Goal: Task Accomplishment & Management: Manage account settings

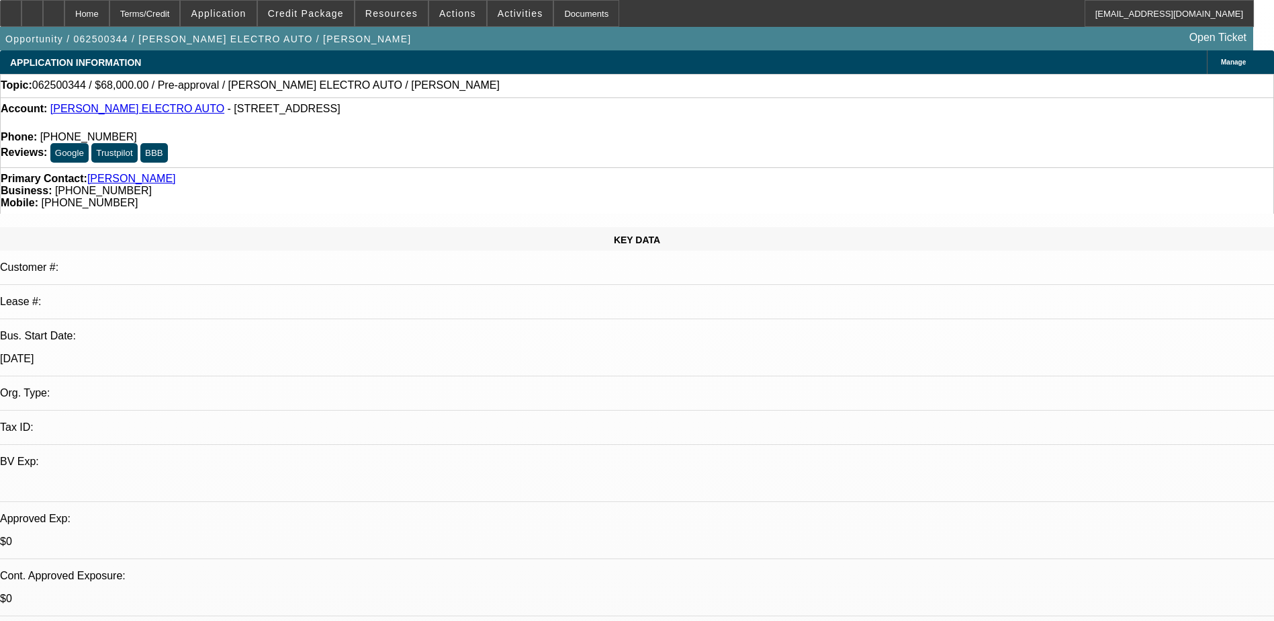
select select "0"
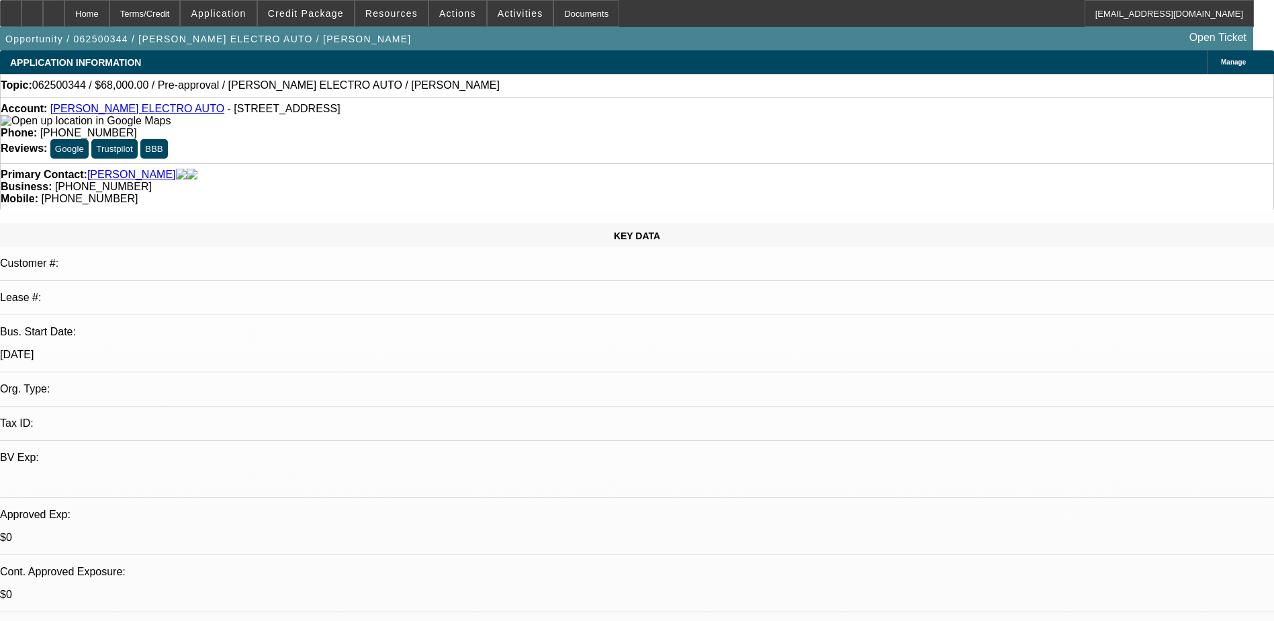
select select "2"
select select "0"
select select "2"
select select "0"
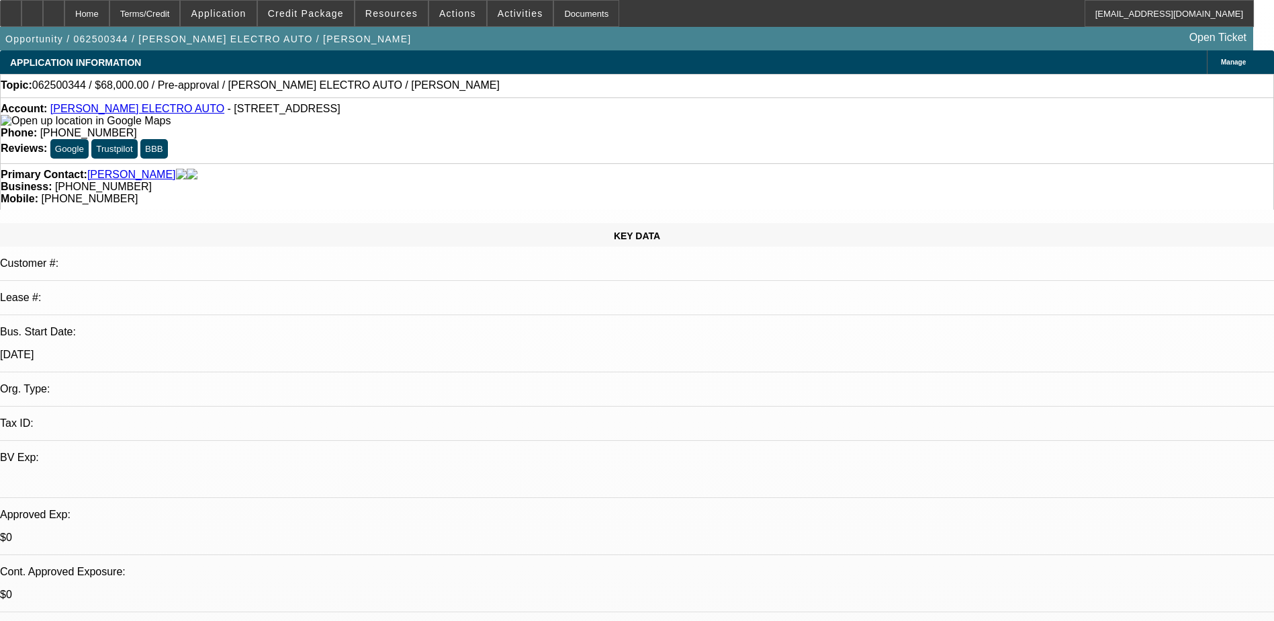
select select "0"
select select "2"
select select "0"
select select "1"
select select "2"
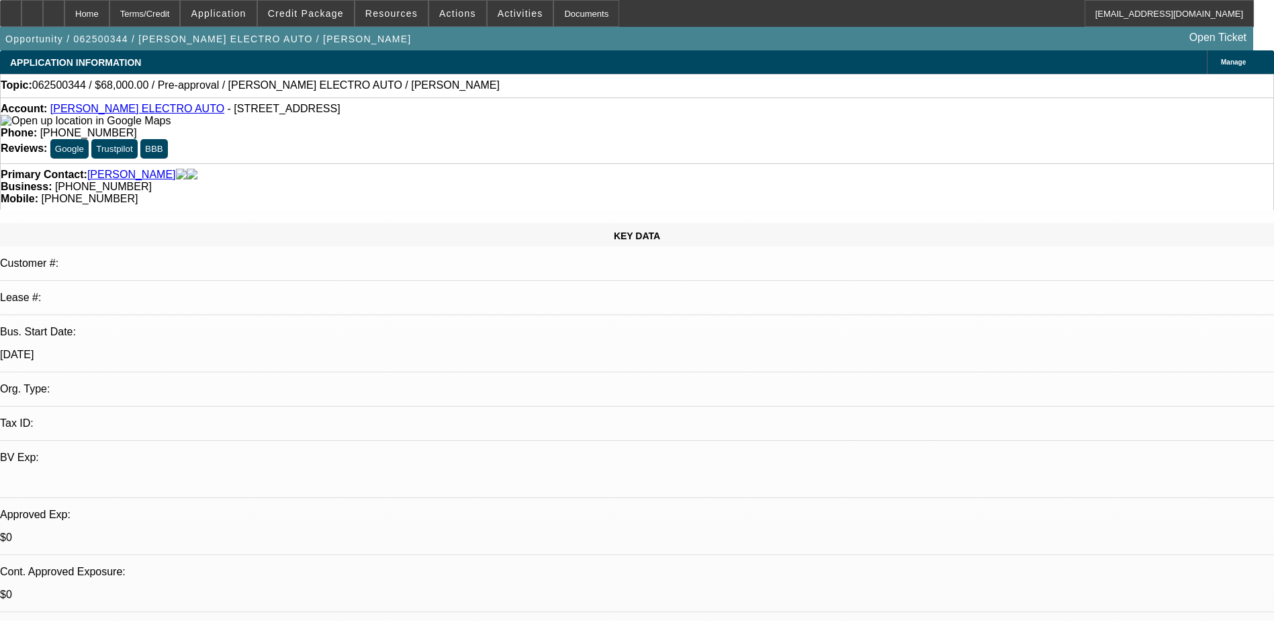
select select "6"
select select "1"
select select "2"
select select "6"
select select "1"
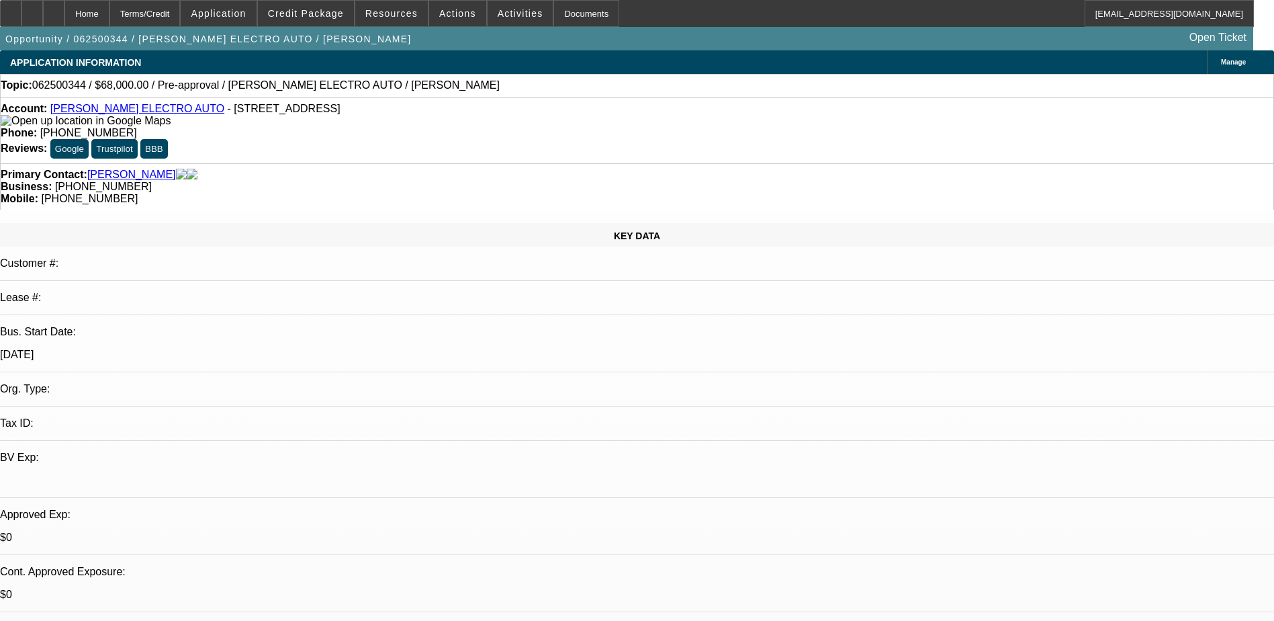
select select "2"
select select "6"
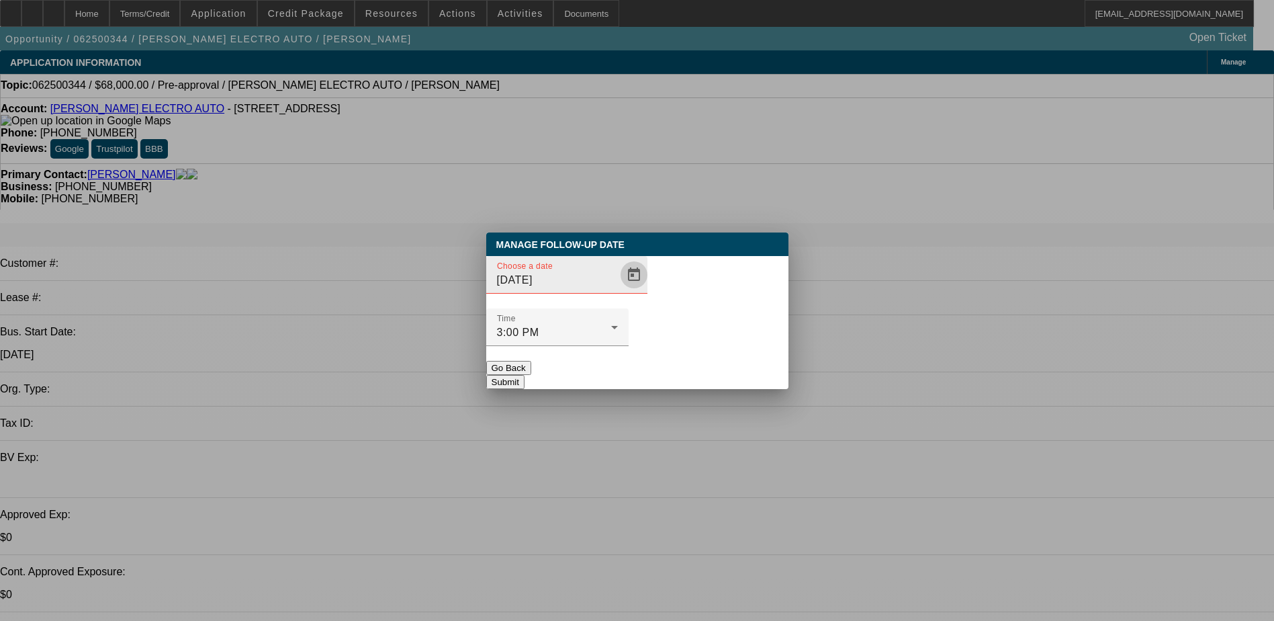
click at [618, 291] on span "Open calendar" at bounding box center [634, 275] width 32 height 32
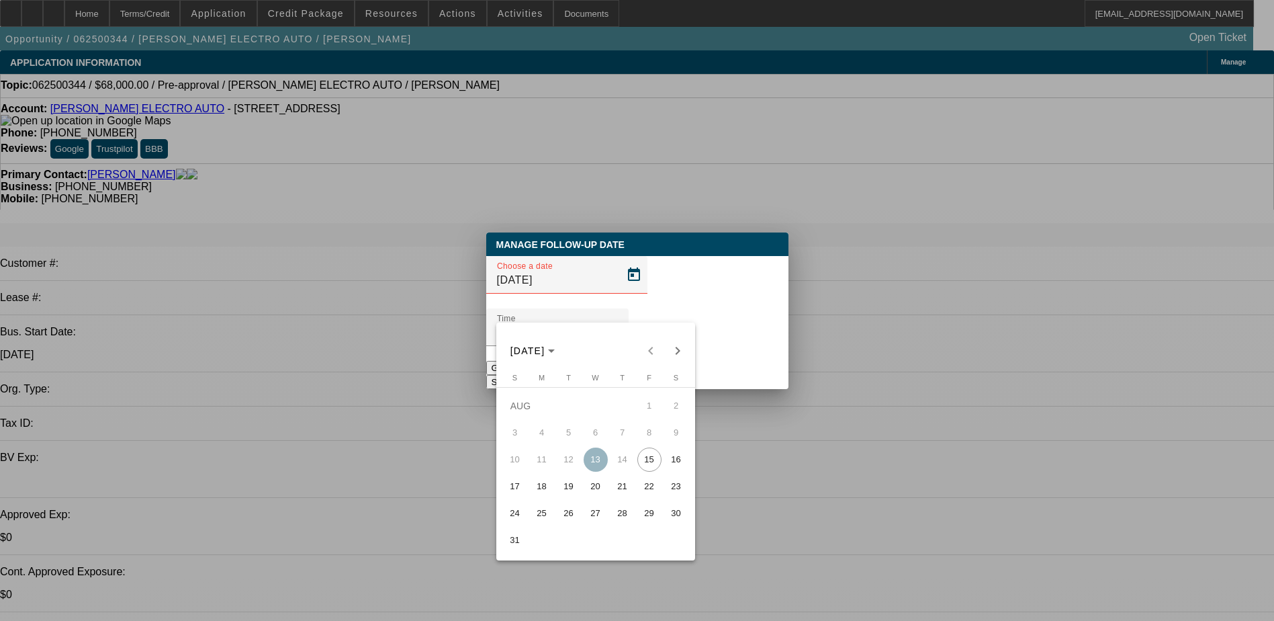
click at [653, 520] on span "29" at bounding box center [649, 513] width 24 height 24
type input "8/29/2025"
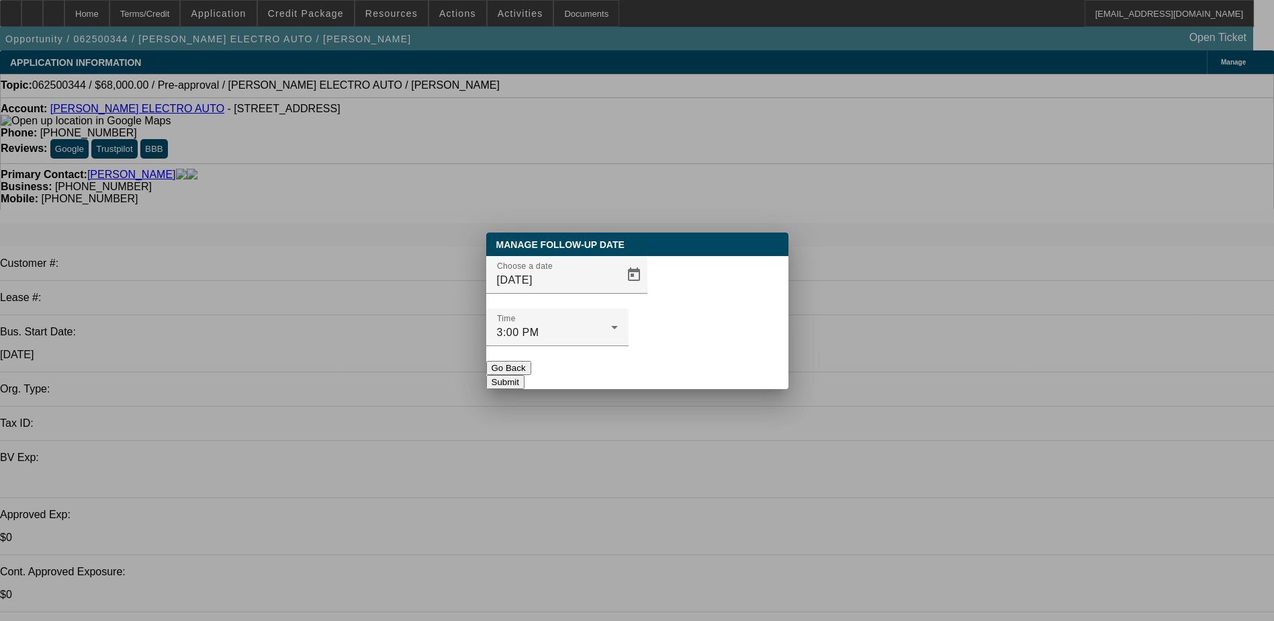
click at [524, 375] on button "Submit" at bounding box center [505, 382] width 38 height 14
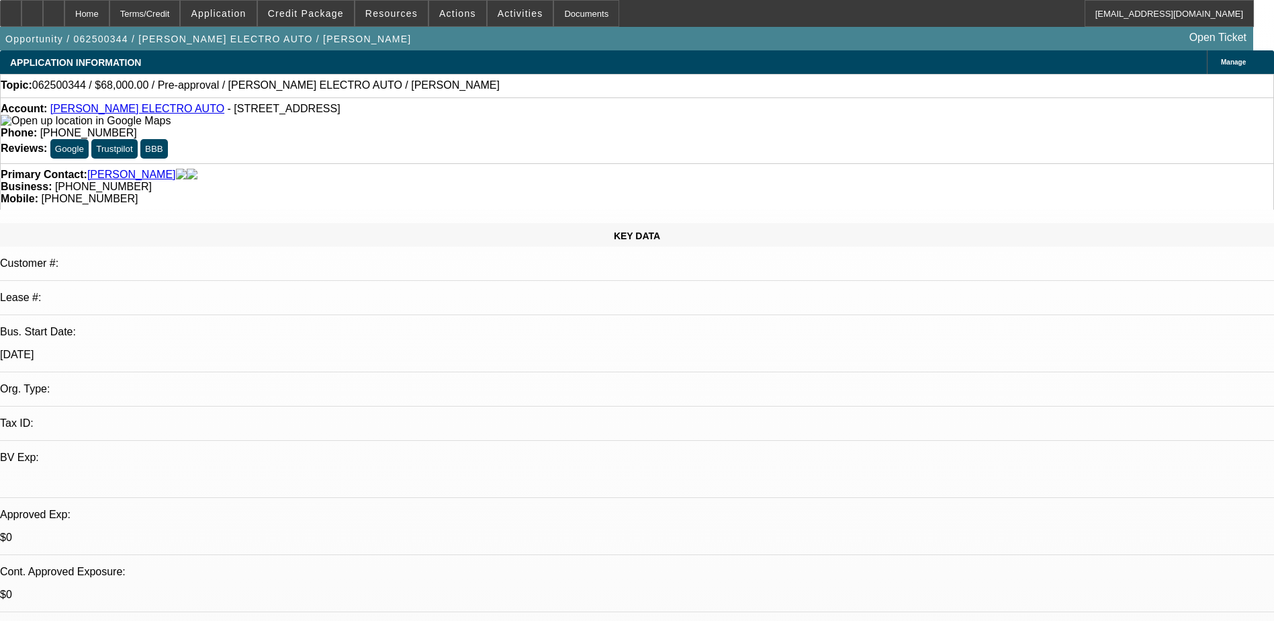
radio input "false"
radio input "true"
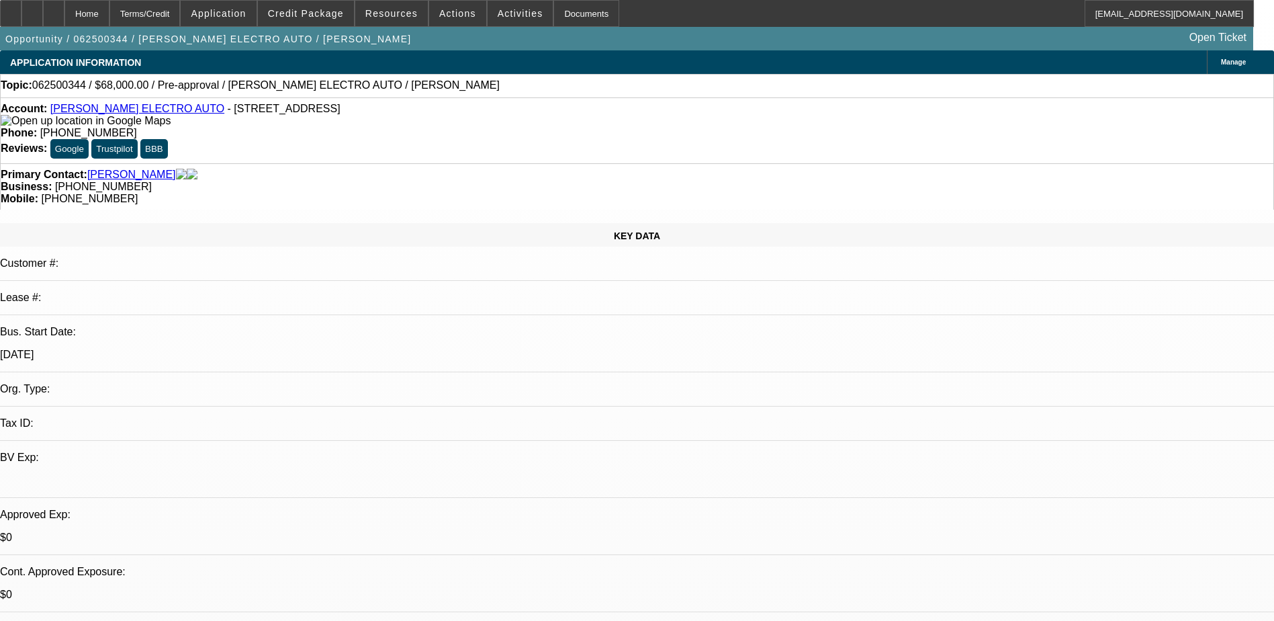
type textarea "8/15) TT Edgar - Going to check out 2 trucks. Hino/International 2020/2021 read…"
radio input "true"
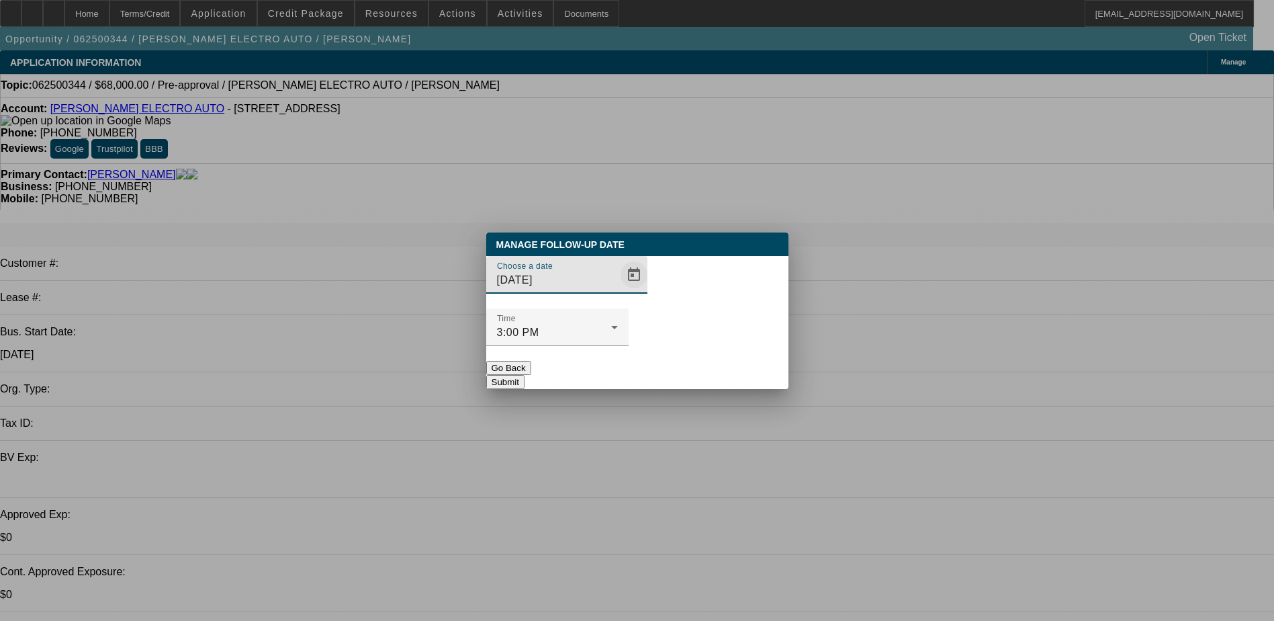
click at [618, 291] on span "Open calendar" at bounding box center [634, 275] width 32 height 32
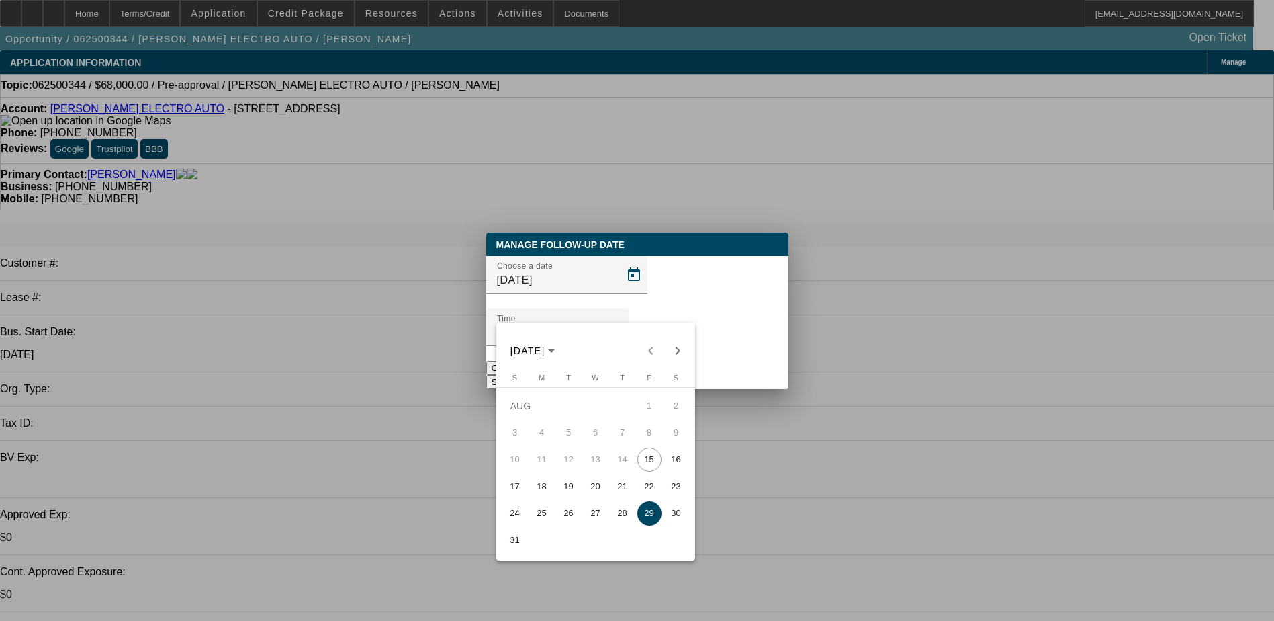
click at [588, 516] on span "27" at bounding box center [596, 513] width 24 height 24
type input "8/27/2025"
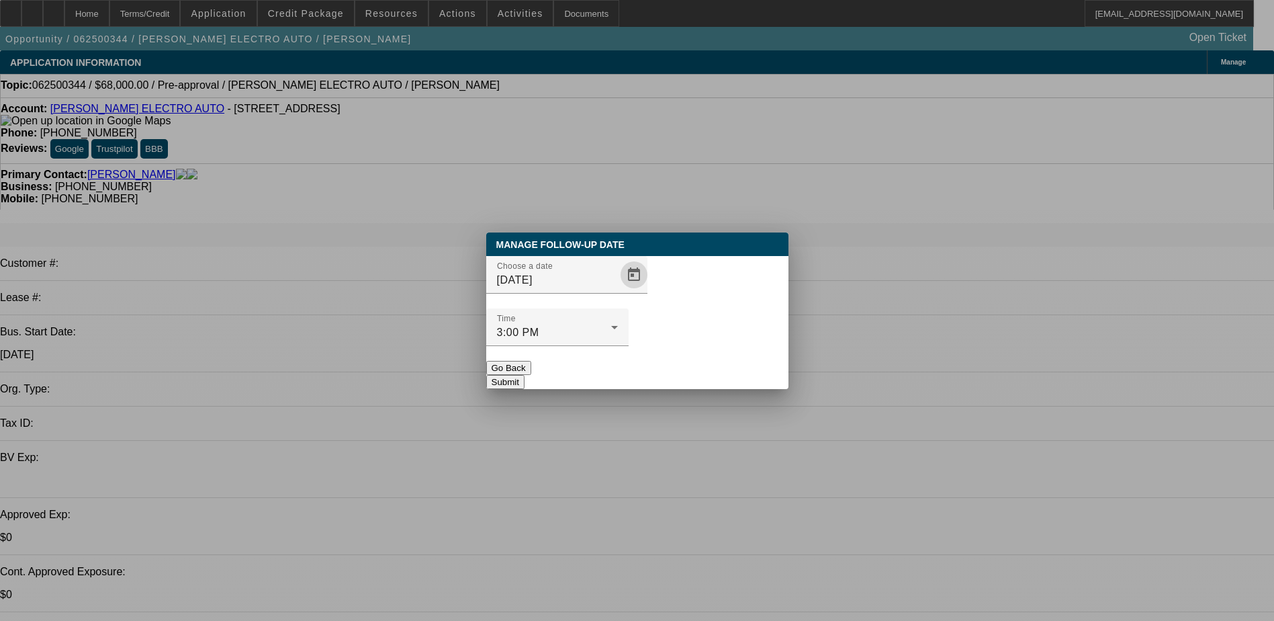
click at [524, 375] on button "Submit" at bounding box center [505, 382] width 38 height 14
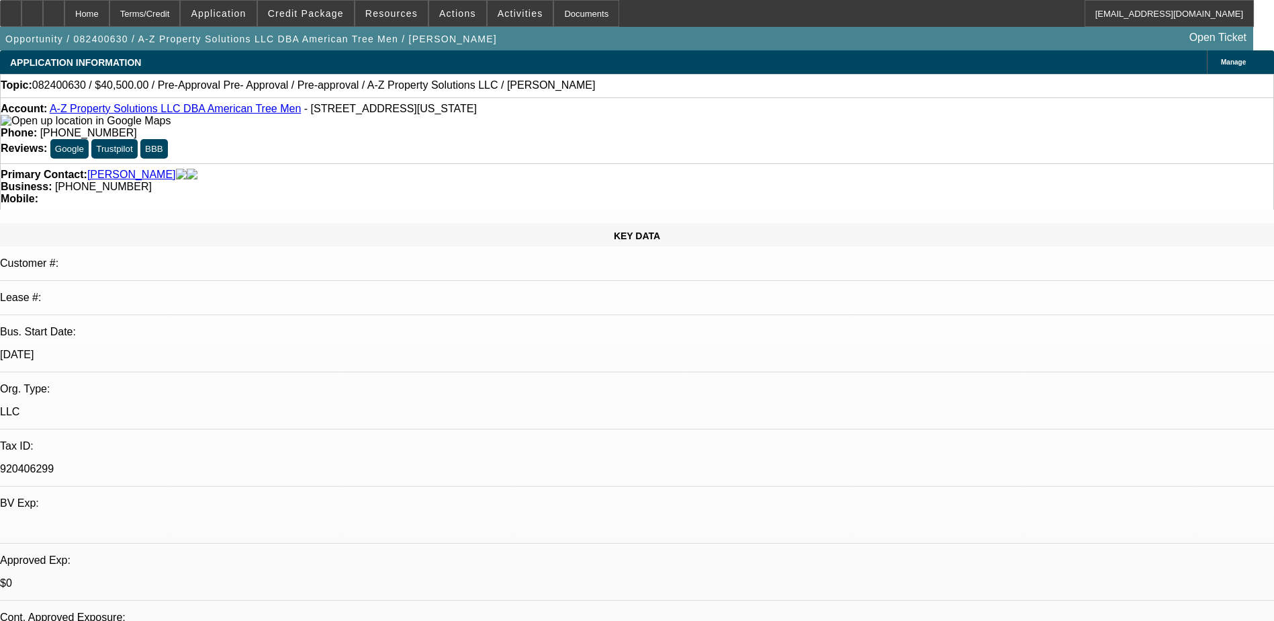
select select "0.15"
select select "0"
select select "6"
select select "0.1"
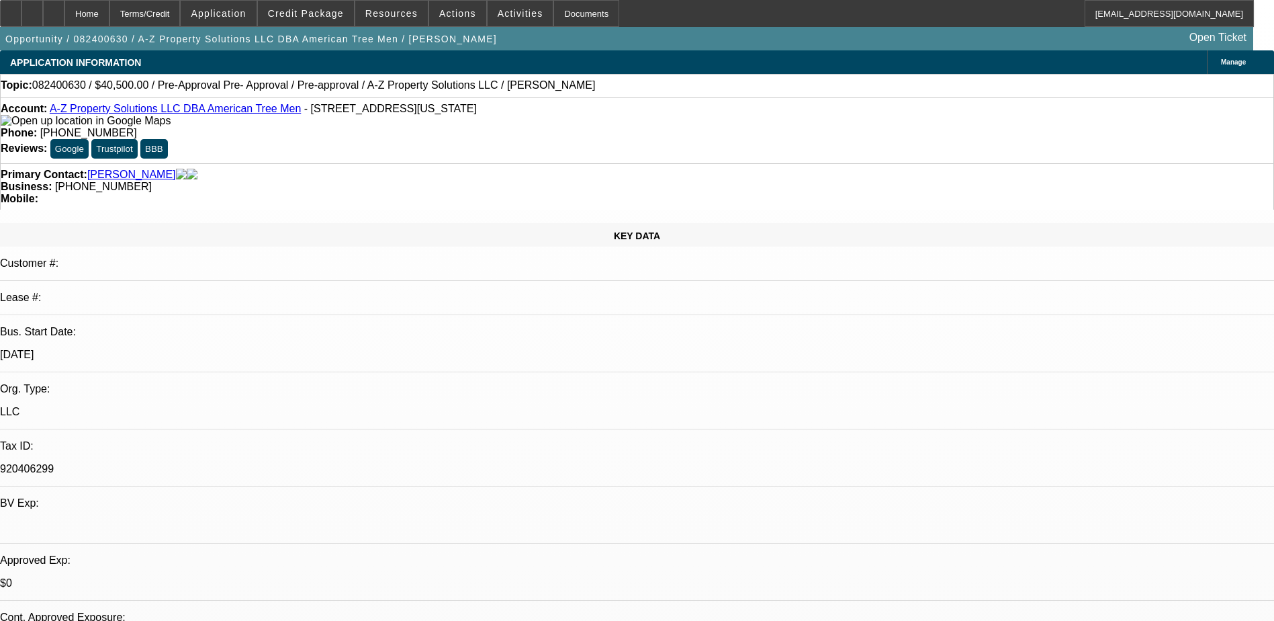
select select "0"
select select "6"
select select "0"
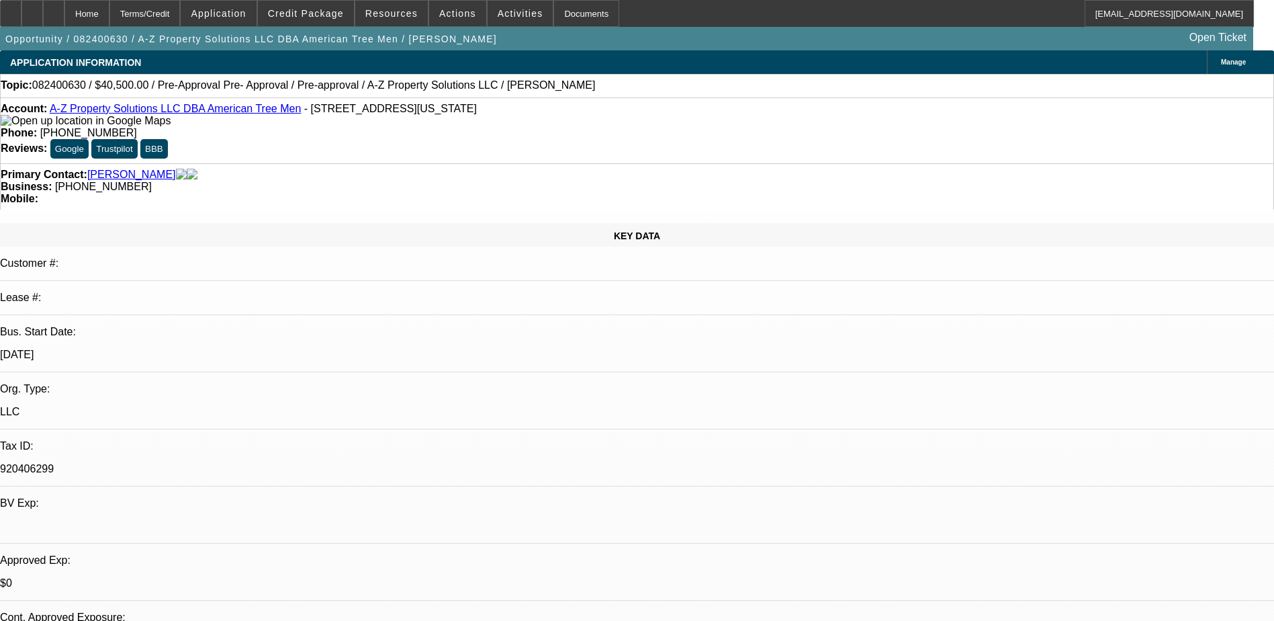
select select "0.1"
select select "4"
select select "0"
select select "0.1"
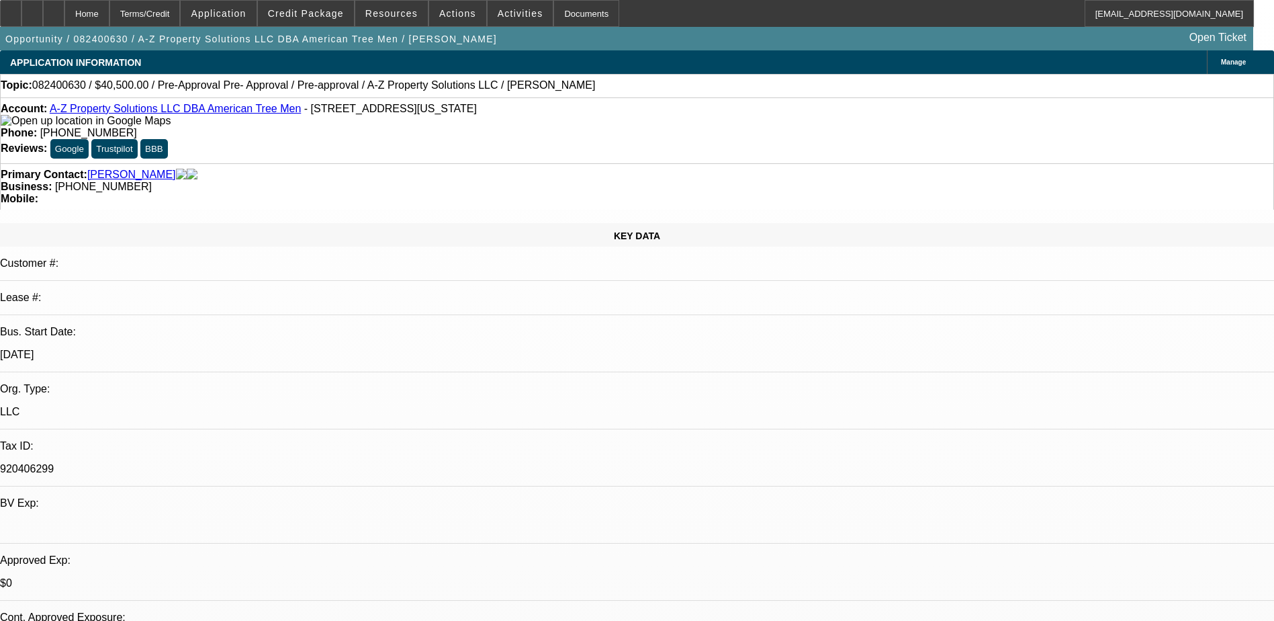
select select "4"
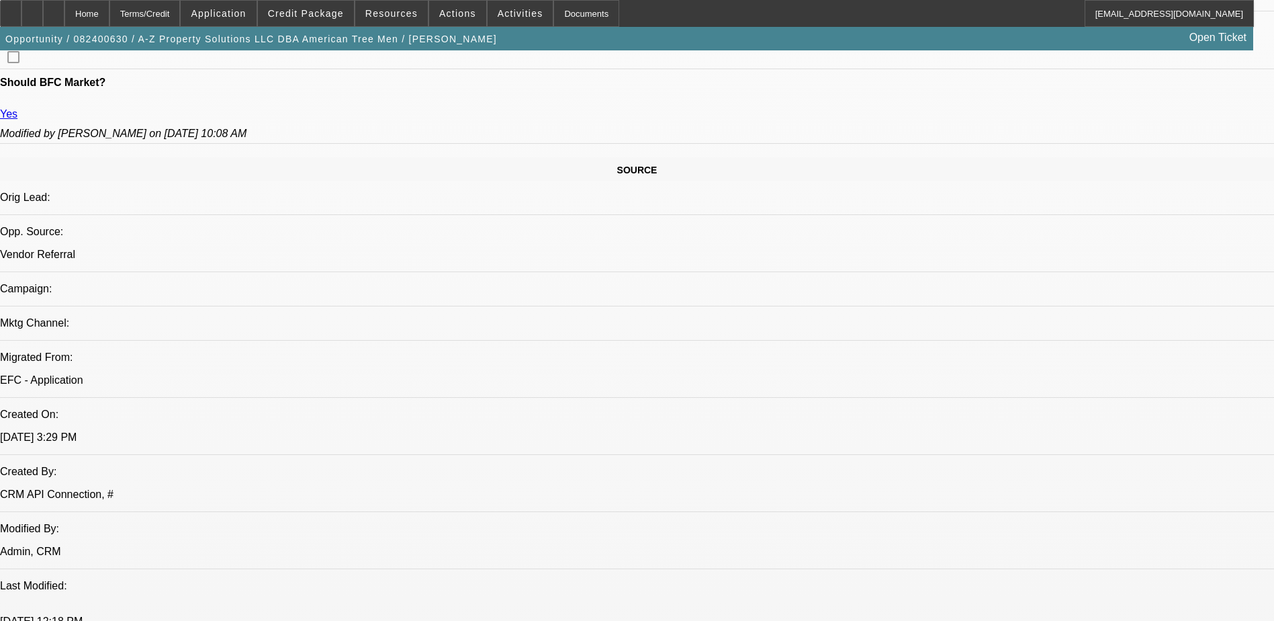
scroll to position [672, 0]
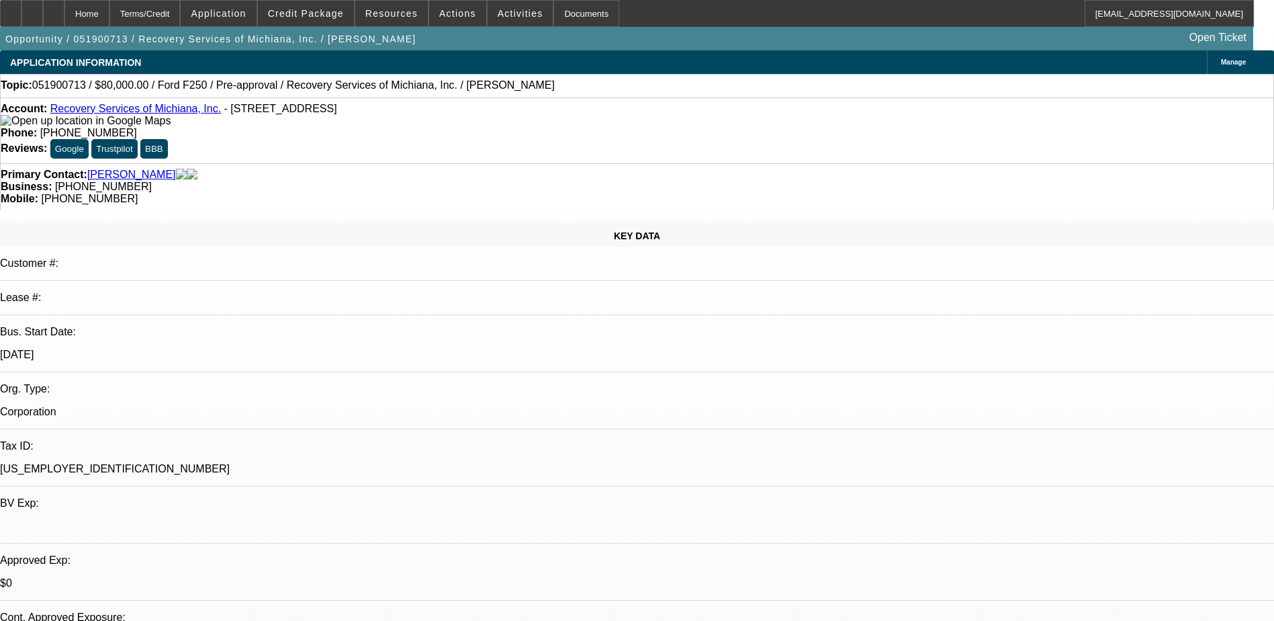
select select "0"
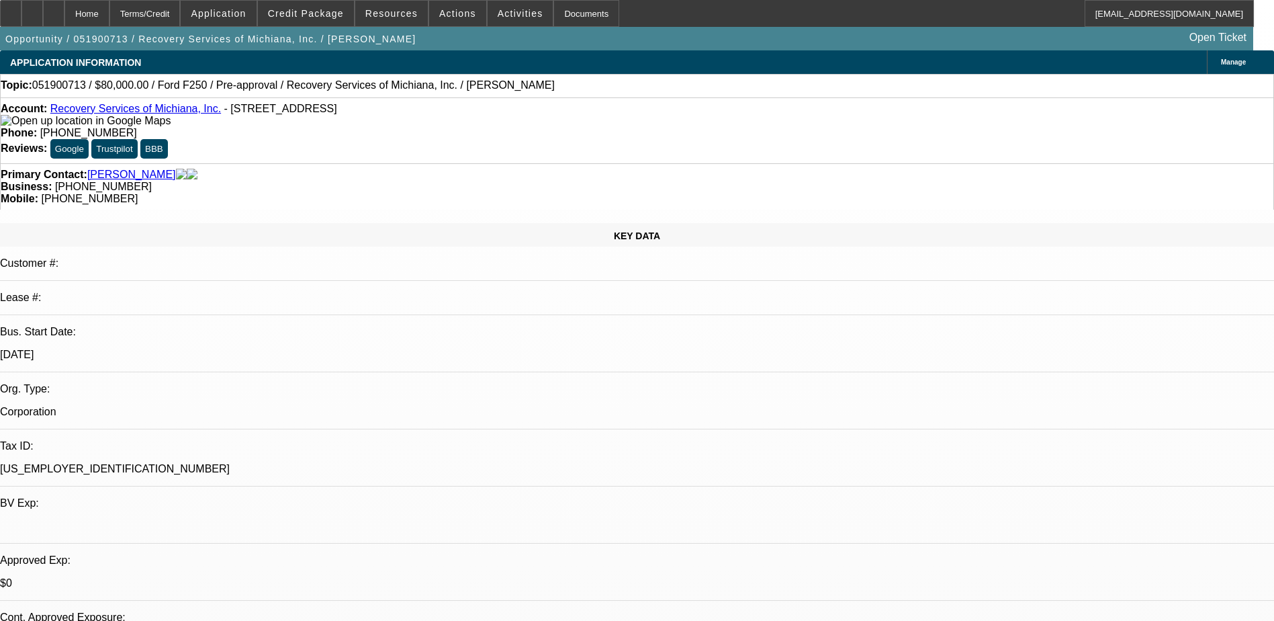
select select "0"
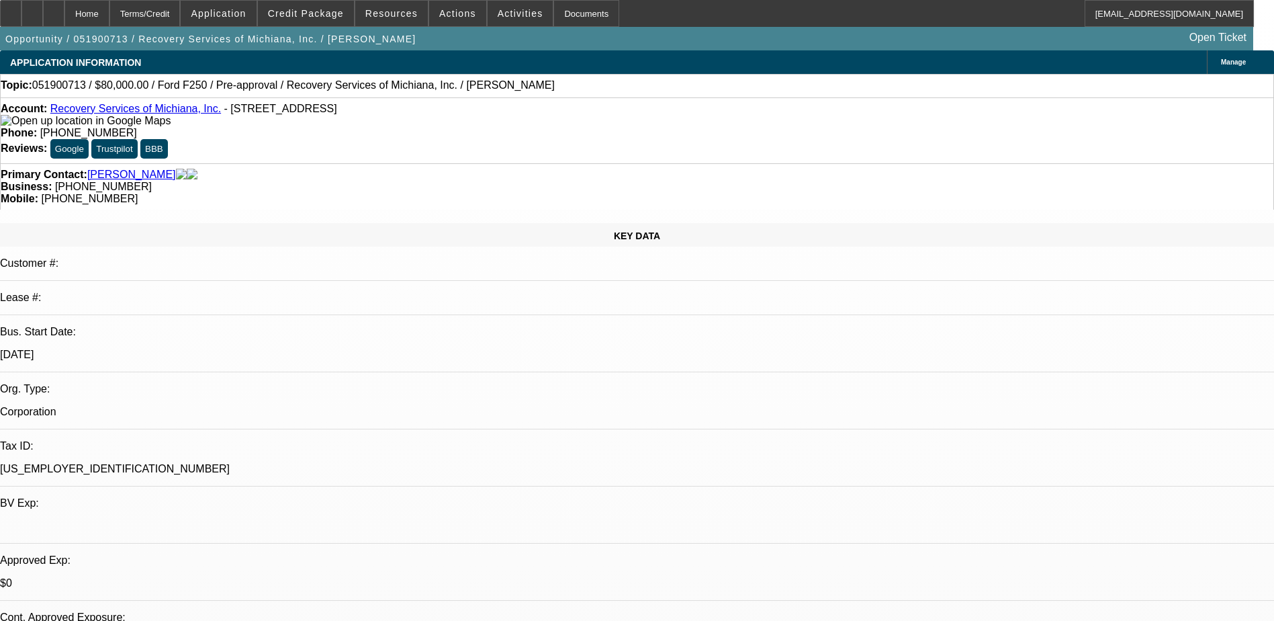
select select "0"
select select "1"
select select "6"
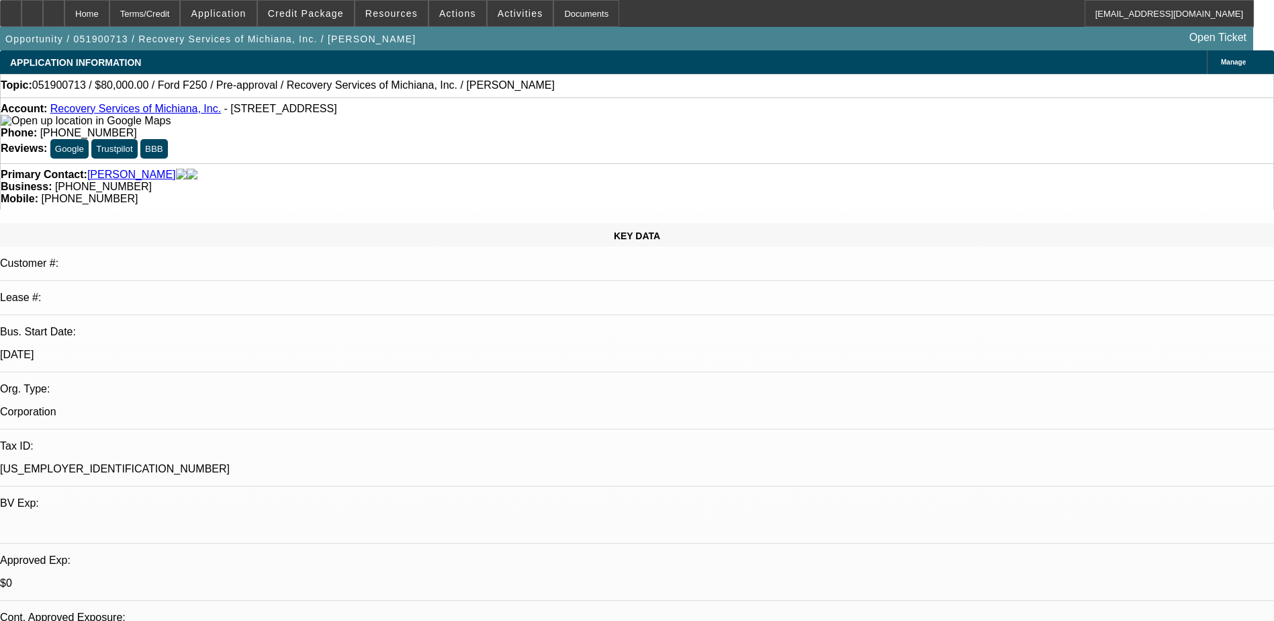
select select "1"
select select "6"
select select "1"
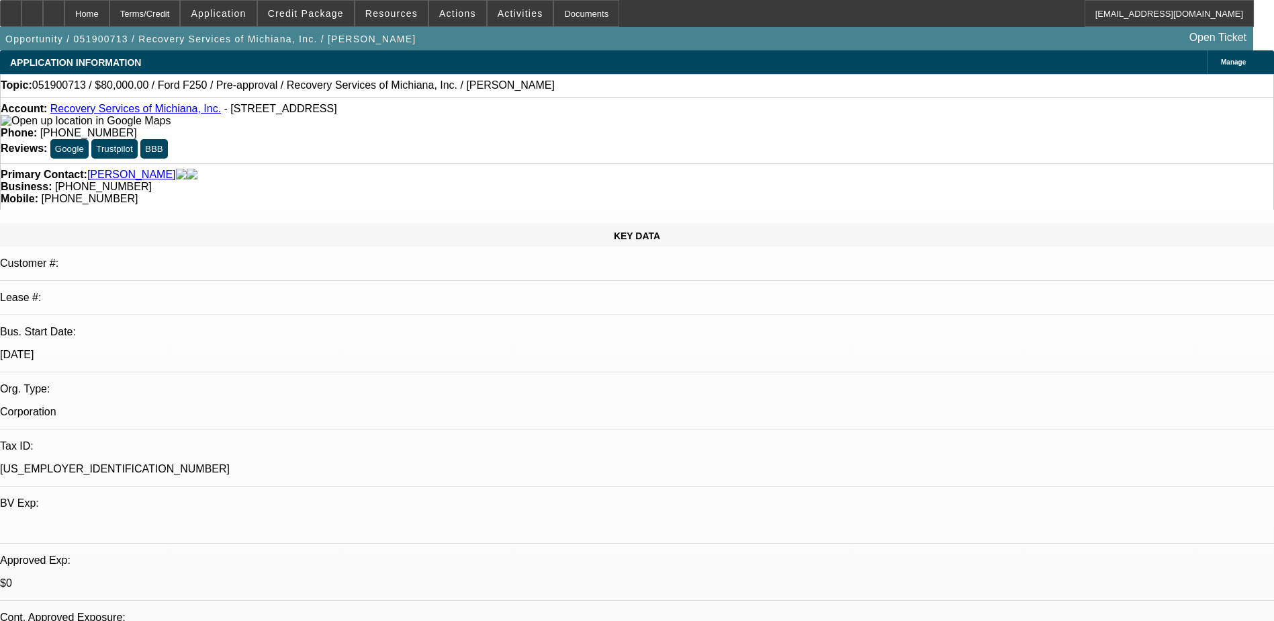
select select "6"
select select "1"
select select "6"
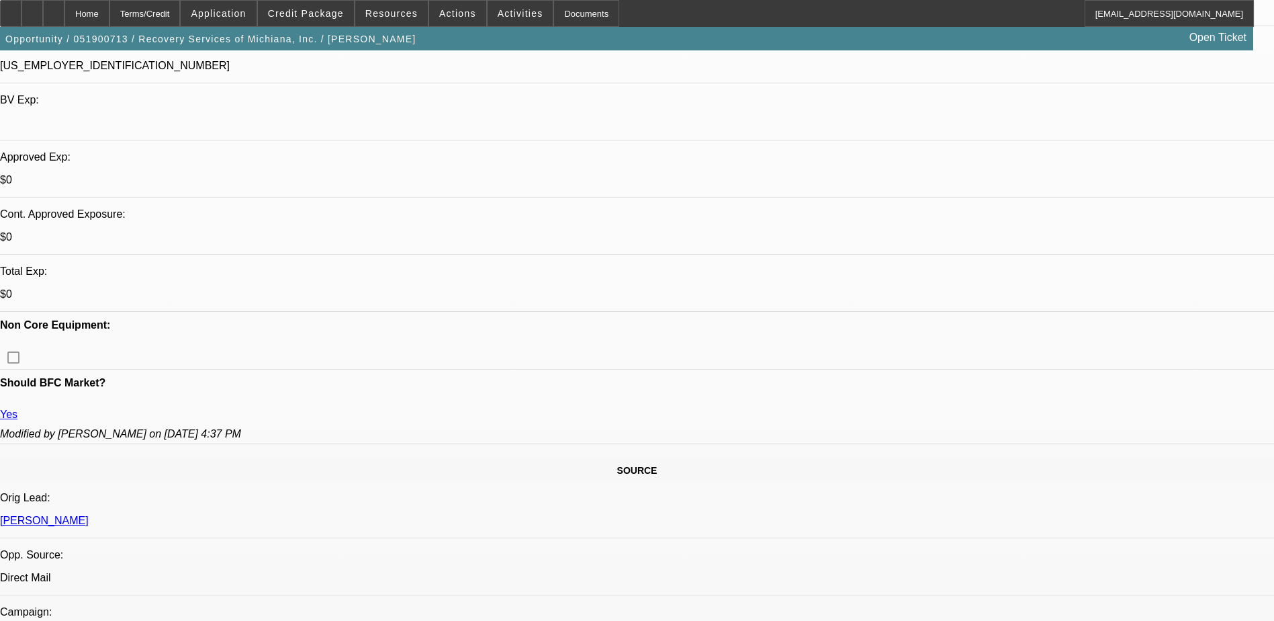
scroll to position [134, 0]
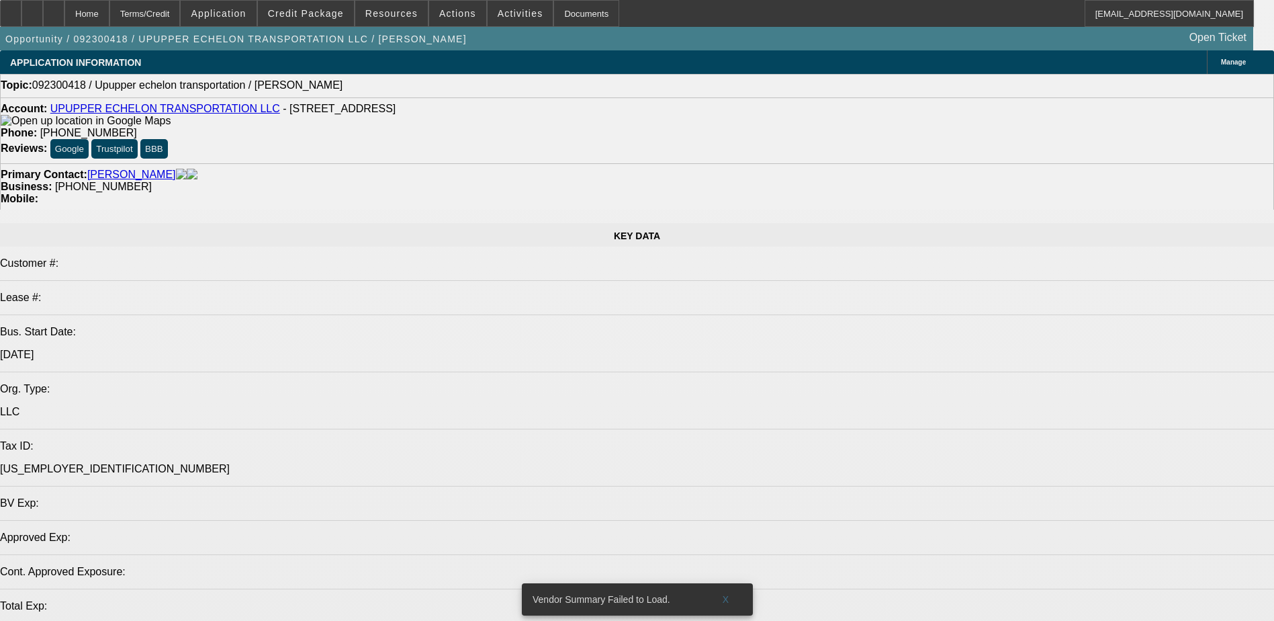
select select "0"
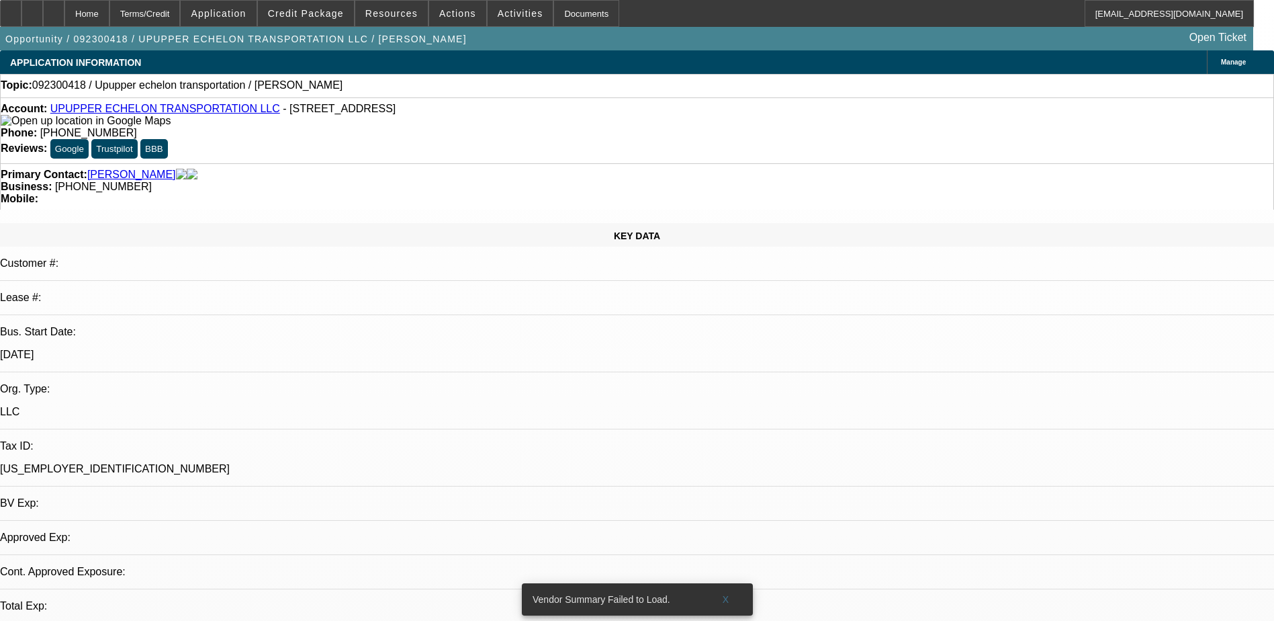
select select "2"
select select "0.1"
select select "1"
select select "2"
select select "4"
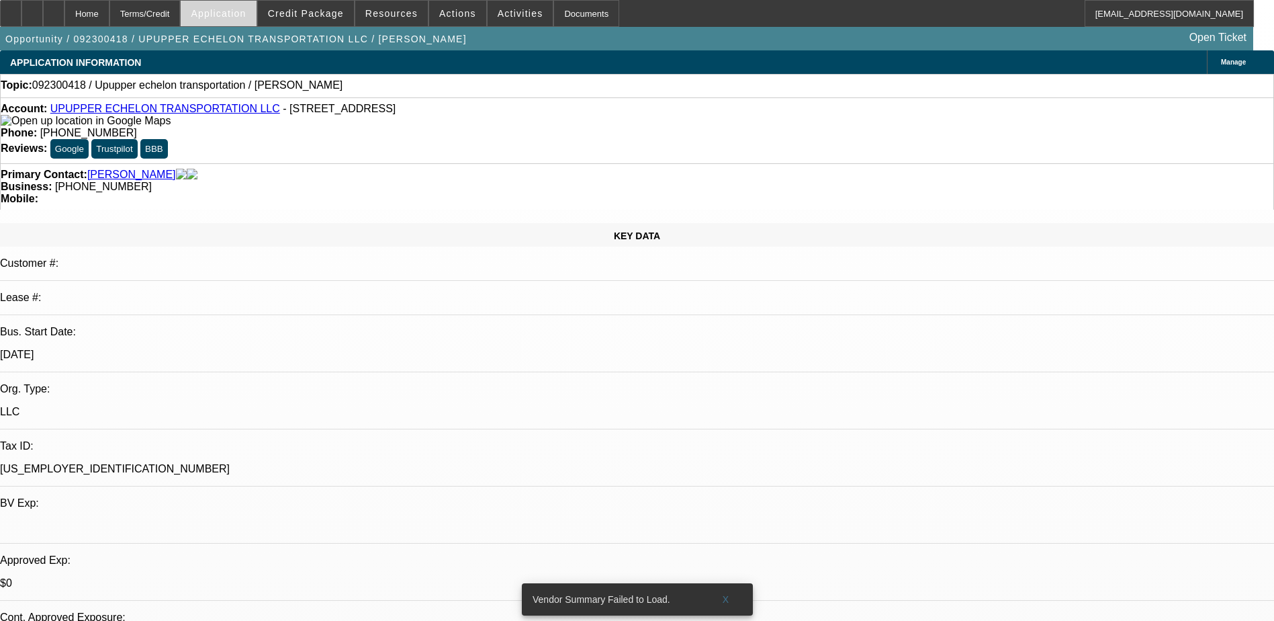
click at [246, 10] on span "Application" at bounding box center [218, 13] width 55 height 11
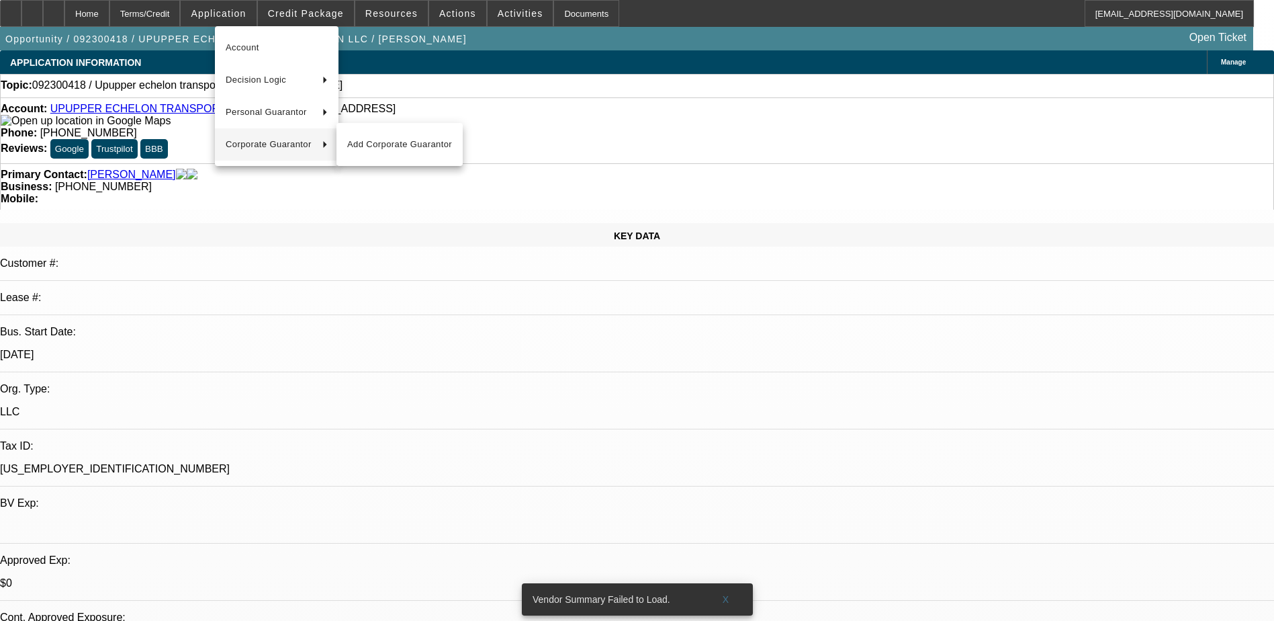
click at [313, 19] on div at bounding box center [637, 310] width 1274 height 621
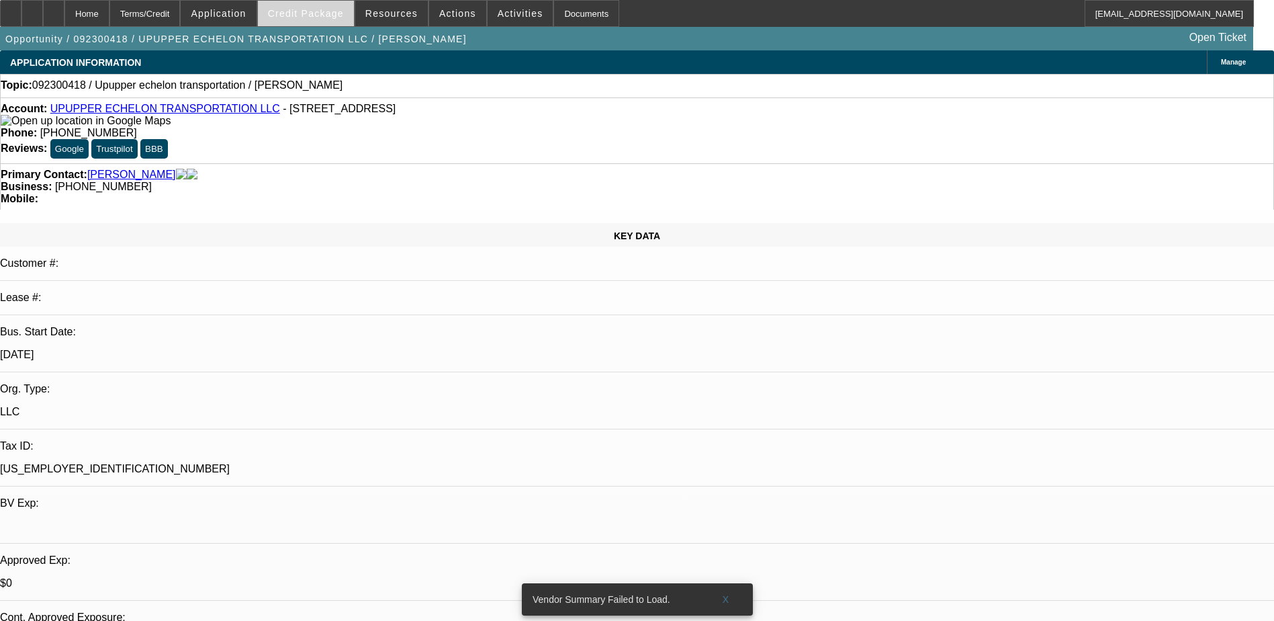
click at [314, 7] on span at bounding box center [306, 13] width 96 height 32
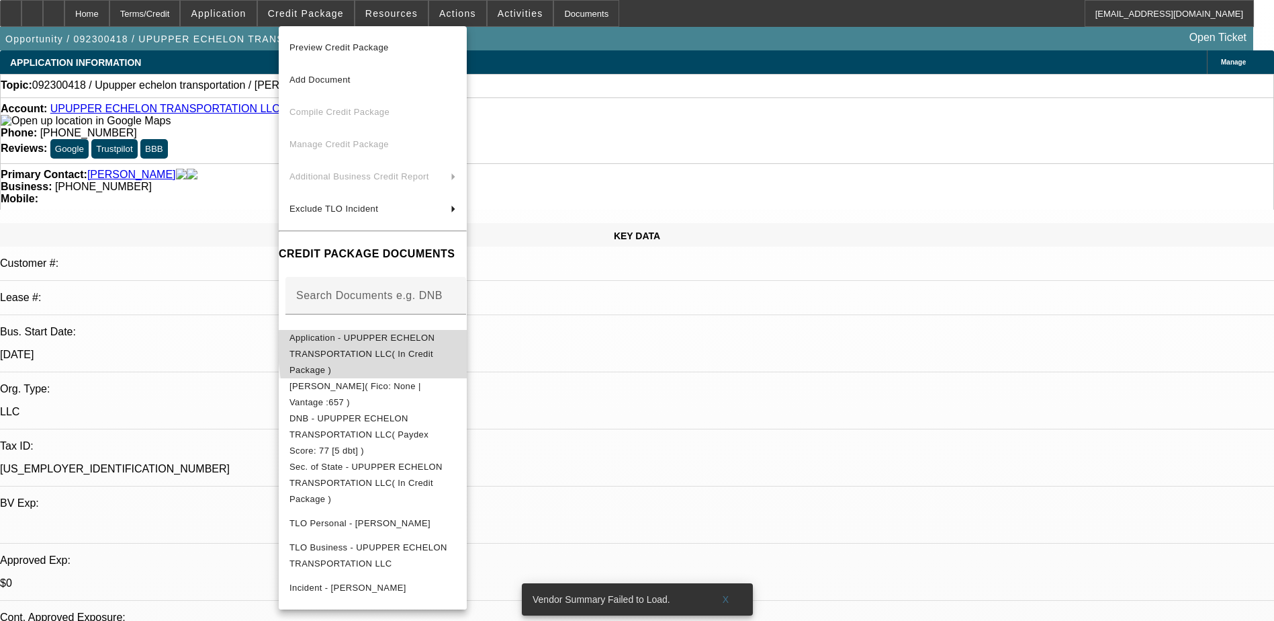
click at [434, 342] on span "Application - UPUPPER ECHELON TRANSPORTATION LLC( In Credit Package )" at bounding box center [361, 353] width 145 height 42
